Goal: Information Seeking & Learning: Learn about a topic

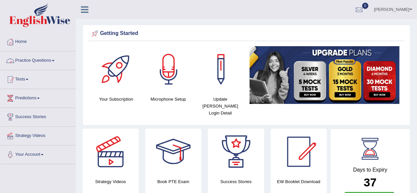
click at [44, 60] on link "Practice Questions" at bounding box center [37, 59] width 75 height 17
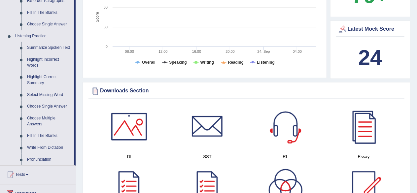
scroll to position [262, 0]
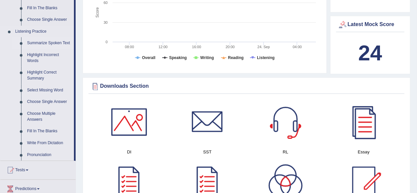
click at [53, 39] on link "Summarize Spoken Text" at bounding box center [49, 43] width 50 height 12
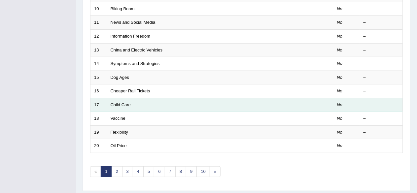
scroll to position [241, 0]
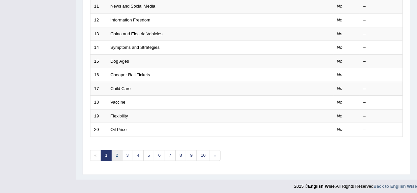
click at [113, 153] on link "2" at bounding box center [116, 155] width 11 height 11
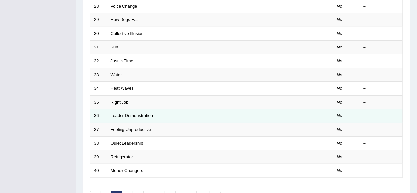
scroll to position [241, 0]
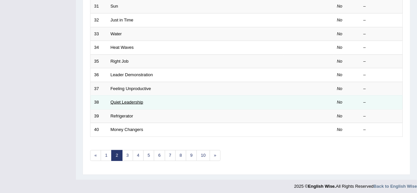
click at [118, 100] on link "Quiet Leadership" at bounding box center [127, 102] width 33 height 5
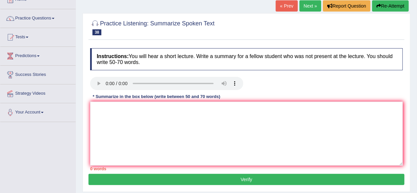
scroll to position [44, 0]
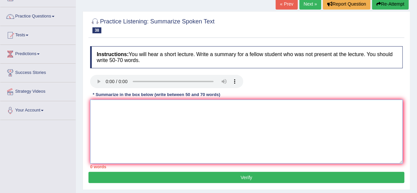
click at [96, 105] on textarea at bounding box center [246, 132] width 313 height 64
click at [107, 112] on textarea at bounding box center [246, 132] width 313 height 64
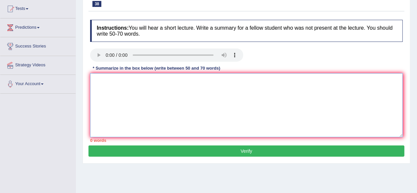
scroll to position [73, 0]
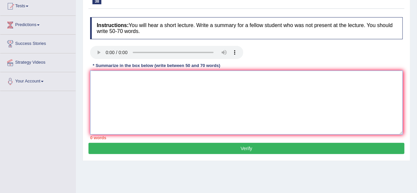
paste textarea "The speaker provided a comprehensive overview of [main topic], highlighting sev…"
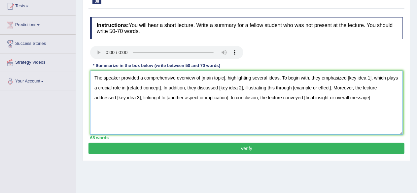
drag, startPoint x: 200, startPoint y: 75, endPoint x: 223, endPoint y: 75, distance: 22.8
click at [223, 75] on textarea "The speaker provided a comprehensive overview of [main topic], highlighting sev…" at bounding box center [246, 103] width 313 height 64
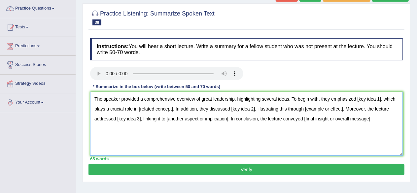
drag, startPoint x: 353, startPoint y: 97, endPoint x: 380, endPoint y: 98, distance: 26.4
click at [380, 98] on textarea "The speaker provided a comprehensive overview of great leadership, highlighting…" at bounding box center [246, 124] width 313 height 64
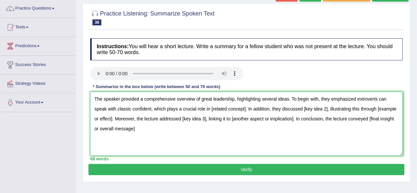
drag, startPoint x: 223, startPoint y: 106, endPoint x: 246, endPoint y: 107, distance: 22.8
click at [246, 106] on textarea "The speaker provided a comprehensive overview of great leadership, highlighting…" at bounding box center [246, 124] width 313 height 64
drag, startPoint x: 312, startPoint y: 106, endPoint x: 323, endPoint y: 106, distance: 11.2
click at [323, 106] on textarea "The speaker provided a comprehensive overview of great leadership, highlighting…" at bounding box center [246, 124] width 313 height 64
drag, startPoint x: 330, startPoint y: 106, endPoint x: 259, endPoint y: 144, distance: 80.3
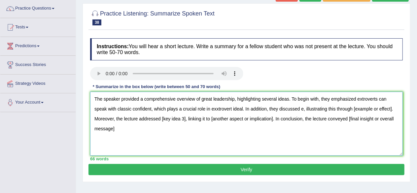
click at [259, 144] on textarea "The speaker provided a comprehensive overview of great leadership, highlighting…" at bounding box center [246, 124] width 313 height 64
click at [302, 107] on textarea "The speaker provided a comprehensive overview of great leadership, highlighting…" at bounding box center [246, 124] width 313 height 64
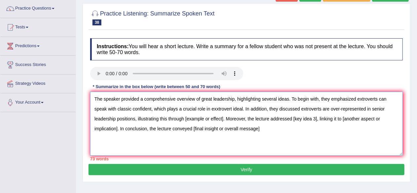
drag, startPoint x: 185, startPoint y: 117, endPoint x: 225, endPoint y: 120, distance: 40.0
click at [225, 120] on textarea "The speaker provided a comprehensive overview of great leadership, highlighting…" at bounding box center [246, 124] width 313 height 64
drag, startPoint x: 236, startPoint y: 97, endPoint x: 290, endPoint y: 97, distance: 54.1
click at [290, 97] on textarea "The speaker provided a comprehensive overview of great leadership, highlighting…" at bounding box center [246, 124] width 313 height 64
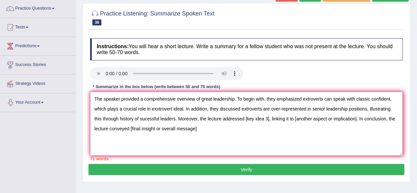
click at [156, 107] on textarea "The speaker provided a comprehensive overview of great leadership. To begin wit…" at bounding box center [246, 124] width 313 height 64
drag, startPoint x: 192, startPoint y: 117, endPoint x: 261, endPoint y: 117, distance: 68.3
click at [261, 117] on textarea "The speaker provided a comprehensive overview of great leadership. To begin wit…" at bounding box center [246, 124] width 313 height 64
drag, startPoint x: 329, startPoint y: 118, endPoint x: 348, endPoint y: 118, distance: 19.1
click at [348, 118] on textarea "The speaker provided a comprehensive overview of great leadership. To begin wit…" at bounding box center [246, 124] width 313 height 64
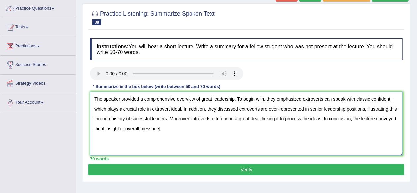
drag, startPoint x: 91, startPoint y: 125, endPoint x: 184, endPoint y: 128, distance: 92.4
click at [184, 128] on textarea "The speaker provided a comprehensive overview of great leadership. To begin wit…" at bounding box center [246, 124] width 313 height 64
type textarea "The speaker provided a comprehensive overview of great leadership. To begin wit…"
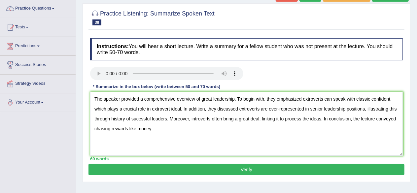
click at [289, 67] on div at bounding box center [246, 74] width 319 height 15
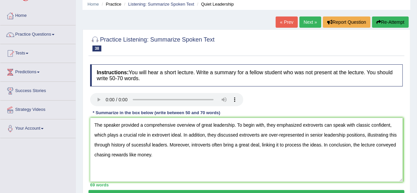
scroll to position [0, 0]
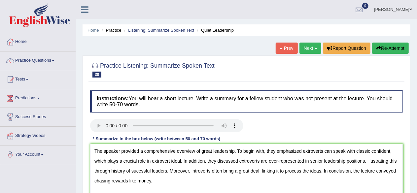
click at [161, 31] on link "Listening: Summarize Spoken Text" at bounding box center [161, 30] width 66 height 5
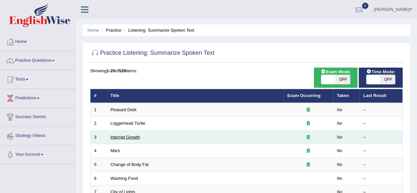
click at [123, 135] on link "Internet Growth" at bounding box center [126, 137] width 30 height 5
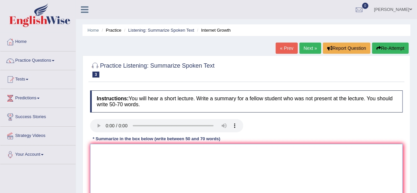
paste textarea "The speaker provided a comprehensive overview of [main topic], highlighting sev…"
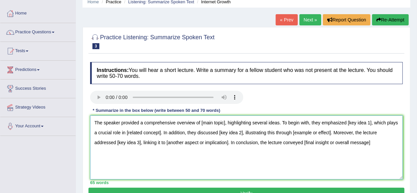
scroll to position [29, 0]
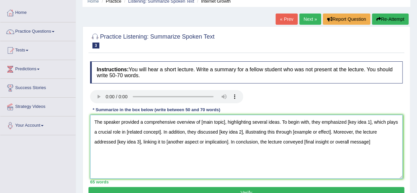
click at [223, 118] on textarea "The speaker provided a comprehensive overview of [main topic], highlighting sev…" at bounding box center [246, 147] width 313 height 64
click at [225, 121] on textarea "The speaker provided a comprehensive overview of [main topic], highlighting sev…" at bounding box center [246, 147] width 313 height 64
click at [377, 122] on textarea "The speaker provided a comprehensive overview of internet growth, highlighting …" at bounding box center [246, 147] width 313 height 64
click at [379, 122] on textarea "The speaker provided a comprehensive overview of internet growth, highlighting …" at bounding box center [246, 147] width 313 height 64
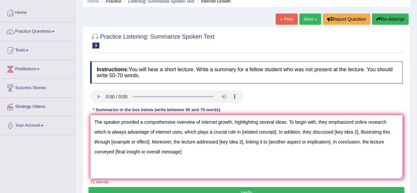
click at [198, 132] on textarea "The speaker provided a comprehensive overview of internet growth, highlighting …" at bounding box center [246, 147] width 313 height 64
click at [286, 132] on textarea "The speaker provided a comprehensive overview of internet growth, highlighting …" at bounding box center [246, 147] width 313 height 64
click at [370, 132] on textarea "The speaker provided a comprehensive overview of internet growth, highlighting …" at bounding box center [246, 147] width 313 height 64
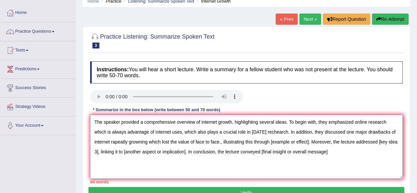
click at [311, 141] on textarea "The speaker provided a comprehensive overview of internet growth, highlighting …" at bounding box center [246, 147] width 313 height 64
click at [314, 141] on textarea "The speaker provided a comprehensive overview of internet growth, highlighting …" at bounding box center [246, 147] width 313 height 64
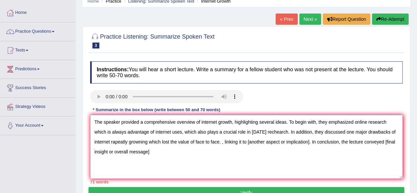
click at [311, 142] on textarea "The speaker provided a comprehensive overview of internet growth, highlighting …" at bounding box center [246, 147] width 313 height 64
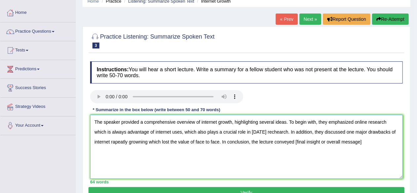
click at [364, 143] on textarea "The speaker provided a comprehensive overview of internet growth, highlighting …" at bounding box center [246, 147] width 313 height 64
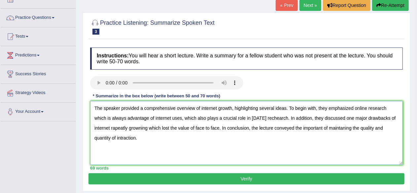
scroll to position [51, 0]
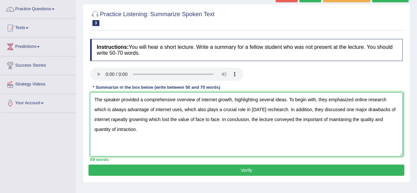
click at [183, 111] on textarea "The speaker provided a comprehensive overview of internet growth, highlighting …" at bounding box center [246, 124] width 313 height 64
click at [126, 110] on textarea "The speaker provided a comprehensive overview of internet growth, highlighting …" at bounding box center [246, 124] width 313 height 64
click at [172, 109] on textarea "The speaker provided a comprehensive overview of internet growth, highlighting …" at bounding box center [246, 124] width 313 height 64
type textarea "The speaker provided a comprehensive overview of internet growth, highlighting …"
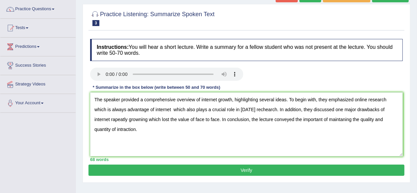
click at [248, 168] on button "Verify" at bounding box center [246, 170] width 316 height 11
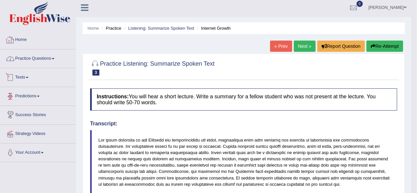
scroll to position [0, 0]
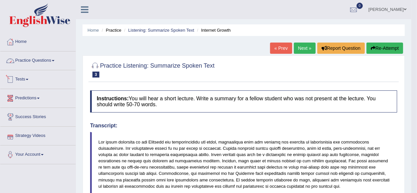
click at [35, 59] on link "Practice Questions" at bounding box center [37, 59] width 75 height 17
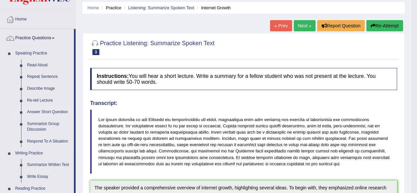
scroll to position [33, 0]
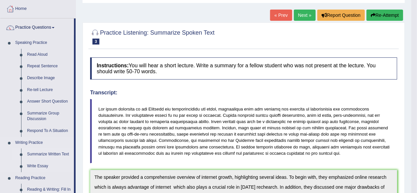
click at [48, 152] on link "Summarize Written Text" at bounding box center [49, 155] width 50 height 12
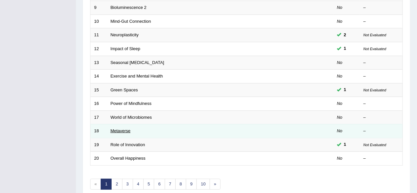
scroll to position [241, 0]
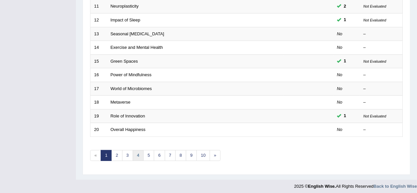
click at [137, 153] on link "4" at bounding box center [138, 155] width 11 height 11
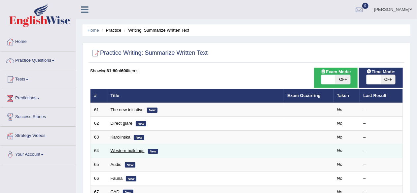
click at [115, 150] on link "Western buildings" at bounding box center [128, 150] width 34 height 5
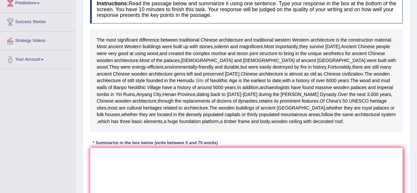
scroll to position [93, 0]
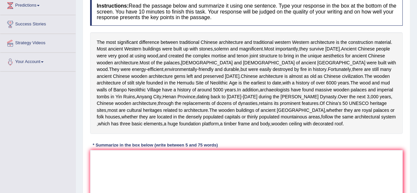
click at [98, 170] on div "Instructions: Read the passage below and summarize it using one sentence. Type …" at bounding box center [246, 108] width 316 height 228
click at [99, 177] on textarea at bounding box center [246, 182] width 313 height 64
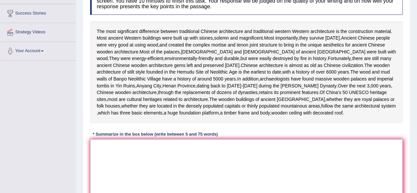
scroll to position [104, 0]
click at [96, 166] on textarea at bounding box center [246, 171] width 313 height 64
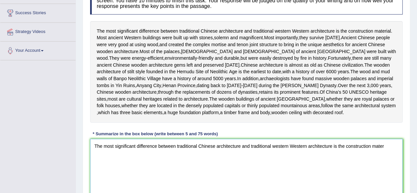
click at [308, 166] on textarea "The most significant difference between traditional Chinese architecture and tr…" at bounding box center [246, 171] width 313 height 64
click at [308, 167] on textarea "The most significant difference between traditional Chinese architecture and tr…" at bounding box center [246, 171] width 313 height 64
click at [366, 167] on textarea "The most significant difference between traditional Chinese architecture and tr…" at bounding box center [246, 171] width 313 height 64
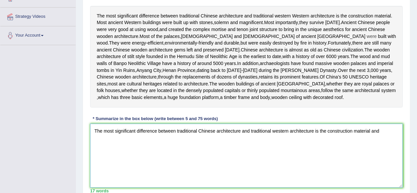
scroll to position [119, 0]
click at [274, 151] on textarea "The most significant difference between traditional Chinese architecture and tr…" at bounding box center [246, 155] width 313 height 64
click at [388, 152] on textarea "The most significant difference between traditional Chinese architecture and tr…" at bounding box center [246, 155] width 313 height 64
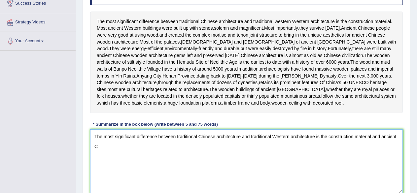
scroll to position [113, 0]
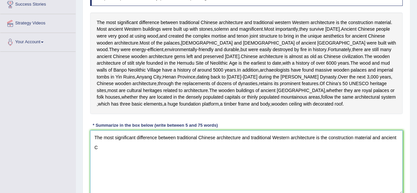
click at [370, 156] on textarea "The most significant difference between traditional Chinese architecture and tr…" at bounding box center [246, 162] width 313 height 64
click at [99, 166] on textarea "The most significant difference between traditional Chinese architecture and tr…" at bounding box center [246, 162] width 313 height 64
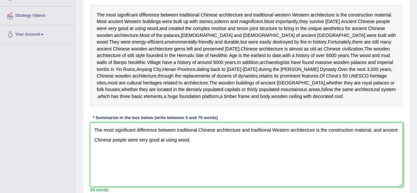
scroll to position [121, 0]
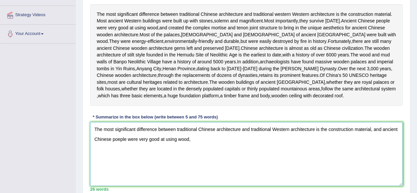
drag, startPoint x: 189, startPoint y: 155, endPoint x: 383, endPoint y: 145, distance: 193.7
click at [383, 145] on textarea "The most significant difference between traditional Chinese architecture and tr…" at bounding box center [246, 154] width 313 height 64
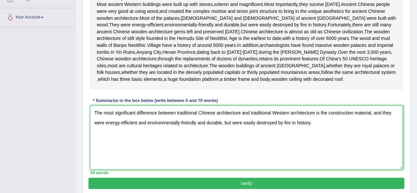
scroll to position [137, 0]
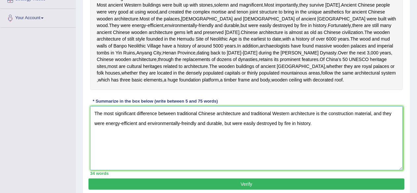
type textarea "The most significant difference between traditional Chinese architecture and tr…"
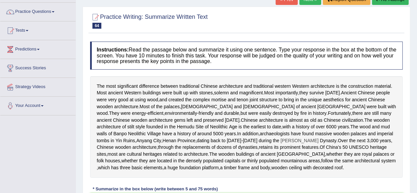
scroll to position [0, 0]
